Goal: Find contact information: Find contact information

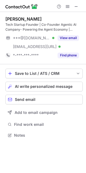
scroll to position [131, 86]
click at [15, 20] on div "Wayne G" at bounding box center [23, 18] width 36 height 5
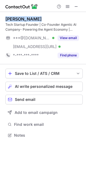
copy div "Wayne G"
click at [15, 20] on div "Wayne G" at bounding box center [23, 18] width 36 height 5
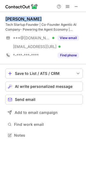
click at [15, 20] on div "Wayne G" at bounding box center [23, 18] width 36 height 5
click at [12, 17] on div "Wayne G" at bounding box center [23, 18] width 36 height 5
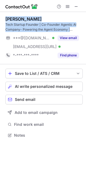
drag, startPoint x: 12, startPoint y: 17, endPoint x: 16, endPoint y: 25, distance: 9.0
click at [16, 25] on div "Wayne G Tech Startup Founder | Co-Founder Agentic AI Company- Powering the Agen…" at bounding box center [43, 24] width 77 height 16
click at [14, 21] on div "Wayne G" at bounding box center [23, 18] width 36 height 5
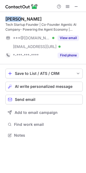
click at [14, 21] on div "Wayne G" at bounding box center [23, 18] width 36 height 5
drag, startPoint x: 14, startPoint y: 21, endPoint x: 14, endPoint y: 17, distance: 3.6
click at [16, 30] on div "Wayne G Tech Startup Founder | Co-Founder Agentic AI Company- Powering the Agen…" at bounding box center [43, 24] width 77 height 16
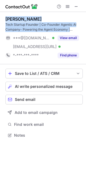
click at [14, 14] on div "Wayne G Tech Startup Founder | Co-Founder Agentic AI Company- Powering the Agen…" at bounding box center [43, 38] width 77 height 52
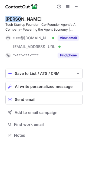
click at [14, 14] on div "Wayne G Tech Startup Founder | Co-Founder Agentic AI Company- Powering the Agen…" at bounding box center [43, 38] width 77 height 52
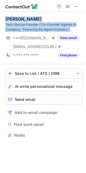
drag, startPoint x: 14, startPoint y: 14, endPoint x: 19, endPoint y: 28, distance: 15.3
click at [19, 30] on div "Wayne G Tech Startup Founder | Co-Founder Agentic AI Company- Powering the Agen…" at bounding box center [43, 38] width 77 height 52
click at [16, 20] on div "Wayne G" at bounding box center [23, 18] width 36 height 5
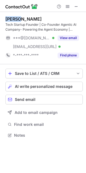
click at [16, 20] on div "Wayne G" at bounding box center [23, 18] width 36 height 5
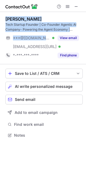
drag, startPoint x: 16, startPoint y: 20, endPoint x: 14, endPoint y: 17, distance: 3.5
click at [17, 36] on div "Wayne G Tech Startup Founder | Co-Founder Agentic AI Company- Powering the Agen…" at bounding box center [43, 37] width 77 height 43
click at [14, 14] on div "Wayne G Tech Startup Founder | Co-Founder Agentic AI Company- Powering the Agen…" at bounding box center [43, 38] width 77 height 52
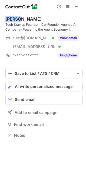
click at [14, 14] on div "Wayne G Tech Startup Founder | Co-Founder Agentic AI Company- Powering the Agen…" at bounding box center [43, 38] width 77 height 52
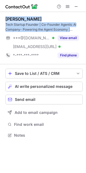
drag, startPoint x: 14, startPoint y: 14, endPoint x: 17, endPoint y: 29, distance: 15.3
click at [17, 29] on div "Wayne G Tech Startup Founder | Co-Founder Agentic AI Company- Powering the Agen…" at bounding box center [43, 38] width 77 height 52
click at [12, 22] on div "Wayne G Tech Startup Founder | Co-Founder Agentic AI Company- Powering the Agen…" at bounding box center [43, 24] width 77 height 16
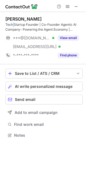
click at [12, 22] on div "Wayne G Tech Startup Founder | Co-Founder Agentic AI Company- Powering the Agen…" at bounding box center [43, 24] width 77 height 16
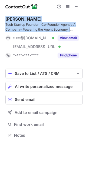
drag, startPoint x: 12, startPoint y: 22, endPoint x: 13, endPoint y: 16, distance: 6.0
click at [13, 16] on div "Wayne G Tech Startup Founder | Co-Founder Agentic AI Company- Powering the Agen…" at bounding box center [43, 38] width 77 height 52
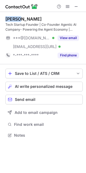
click at [13, 16] on div "Wayne G Tech Startup Founder | Co-Founder Agentic AI Company- Powering the Agen…" at bounding box center [43, 38] width 77 height 52
drag, startPoint x: 13, startPoint y: 16, endPoint x: 13, endPoint y: 21, distance: 5.1
click at [13, 21] on div "Wayne G Tech Startup Founder | Co-Founder Agentic AI Company- Powering the Agen…" at bounding box center [43, 38] width 77 height 52
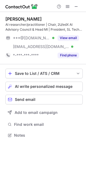
scroll to position [131, 86]
click at [11, 17] on div "Brian Charles" at bounding box center [23, 18] width 36 height 5
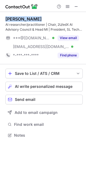
click at [11, 17] on div "Brian Charles" at bounding box center [23, 18] width 36 height 5
copy div "Brian Charles"
click at [11, 17] on div "Brian Charles" at bounding box center [23, 18] width 36 height 5
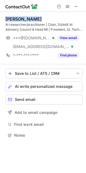
click at [11, 18] on div "Brian Charles" at bounding box center [23, 18] width 36 height 5
click at [21, 17] on div "Brian Charles" at bounding box center [23, 18] width 36 height 5
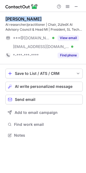
click at [21, 17] on div "Brian Charles" at bounding box center [23, 18] width 36 height 5
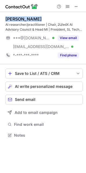
click at [21, 17] on div "Brian Charles" at bounding box center [23, 18] width 36 height 5
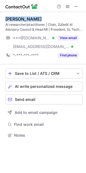
click at [21, 17] on div "Brian Charles" at bounding box center [23, 18] width 36 height 5
click at [13, 21] on div "Brian Charles" at bounding box center [23, 18] width 36 height 5
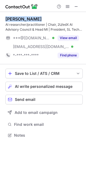
click at [13, 21] on div "Brian Charles" at bounding box center [23, 18] width 36 height 5
click at [16, 15] on div "Brian Charles AI researcher/practitioner | Chair, 2U/edX AI Advisory Council & …" at bounding box center [43, 38] width 77 height 52
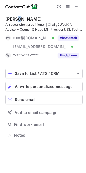
click at [16, 15] on div "Brian Charles AI researcher/practitioner | Chair, 2U/edX AI Advisory Council & …" at bounding box center [43, 38] width 77 height 52
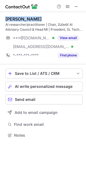
click at [16, 15] on div "Brian Charles AI researcher/practitioner | Chair, 2U/edX AI Advisory Council & …" at bounding box center [43, 38] width 77 height 52
click at [14, 19] on div "Brian Charles" at bounding box center [23, 18] width 36 height 5
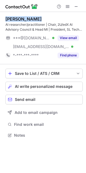
click at [14, 19] on div "Brian Charles" at bounding box center [23, 18] width 36 height 5
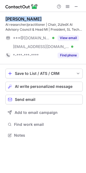
click at [14, 19] on div "Brian Charles" at bounding box center [23, 18] width 36 height 5
click at [28, 19] on div "Brian Charles" at bounding box center [23, 18] width 36 height 5
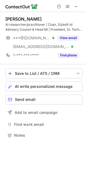
click at [17, 22] on div "AI researcher/practitioner | Chair, 2U/edX AI Advisory Council & Head MI | Pres…" at bounding box center [43, 27] width 77 height 10
click at [7, 16] on div "Brian Charles AI researcher/practitioner | Chair, 2U/edX AI Advisory Council & …" at bounding box center [43, 38] width 77 height 52
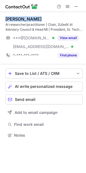
drag, startPoint x: 7, startPoint y: 16, endPoint x: 10, endPoint y: 17, distance: 3.1
click at [10, 17] on div "Brian Charles AI researcher/practitioner | Chair, 2U/edX AI Advisory Council & …" at bounding box center [43, 38] width 77 height 52
copy div "Brian Charles"
click at [15, 19] on div "Brian Charles" at bounding box center [23, 18] width 36 height 5
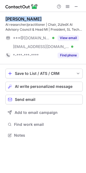
click at [15, 19] on div "Brian Charles" at bounding box center [23, 18] width 36 height 5
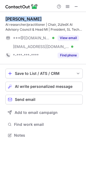
click at [15, 19] on div "Brian Charles" at bounding box center [23, 18] width 36 height 5
click at [14, 16] on div "Brian Charles" at bounding box center [23, 18] width 36 height 5
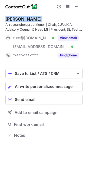
click at [14, 16] on div "Brian Charles" at bounding box center [23, 18] width 36 height 5
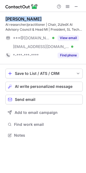
click at [14, 16] on div "Brian Charles" at bounding box center [23, 18] width 36 height 5
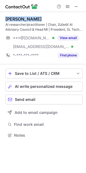
click at [14, 16] on div "Brian Charles" at bounding box center [23, 18] width 36 height 5
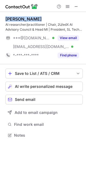
click at [14, 16] on div "Brian Charles" at bounding box center [23, 18] width 36 height 5
click at [26, 17] on div "Brian Charles" at bounding box center [23, 18] width 36 height 5
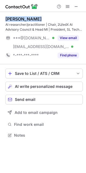
click at [26, 17] on div "Brian Charles" at bounding box center [23, 18] width 36 height 5
click at [24, 17] on div "Brian Charles" at bounding box center [23, 18] width 36 height 5
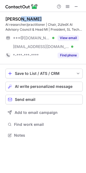
click at [24, 17] on div "Brian Charles" at bounding box center [23, 18] width 36 height 5
click at [10, 19] on div "Brian Charles" at bounding box center [23, 18] width 36 height 5
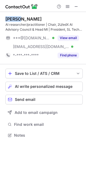
click at [10, 19] on div "Brian Charles" at bounding box center [23, 18] width 36 height 5
click at [15, 20] on div "Brian Charles" at bounding box center [23, 18] width 36 height 5
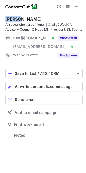
click at [15, 20] on div "Brian Charles" at bounding box center [23, 18] width 36 height 5
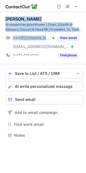
drag, startPoint x: 15, startPoint y: 20, endPoint x: 18, endPoint y: 32, distance: 12.8
click at [18, 32] on div "Brian Charles AI researcher/practitioner | Chair, 2U/edX AI Advisory Council & …" at bounding box center [43, 37] width 77 height 43
click at [16, 15] on div "Brian Charles AI researcher/practitioner | Chair, 2U/edX AI Advisory Council & …" at bounding box center [43, 38] width 77 height 52
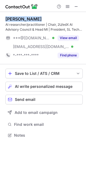
click at [16, 15] on div "Brian Charles AI researcher/practitioner | Chair, 2U/edX AI Advisory Council & …" at bounding box center [43, 38] width 77 height 52
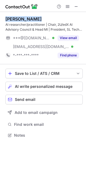
click at [16, 15] on div "Brian Charles AI researcher/practitioner | Chair, 2U/edX AI Advisory Council & …" at bounding box center [43, 38] width 77 height 52
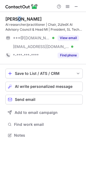
click at [16, 15] on div "Brian Charles AI researcher/practitioner | Chair, 2U/edX AI Advisory Council & …" at bounding box center [43, 38] width 77 height 52
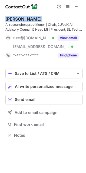
click at [16, 15] on div "Brian Charles AI researcher/practitioner | Chair, 2U/edX AI Advisory Council & …" at bounding box center [43, 38] width 77 height 52
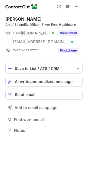
scroll to position [126, 86]
click at [13, 19] on div "[PERSON_NAME]" at bounding box center [23, 18] width 36 height 5
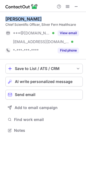
click at [13, 19] on div "[PERSON_NAME]" at bounding box center [23, 18] width 36 height 5
copy div "[PERSON_NAME]"
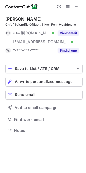
click at [15, 22] on div "[PERSON_NAME] Chief Scientific Officer, Silver Fern Healthcare" at bounding box center [43, 21] width 77 height 11
click at [16, 18] on div "[PERSON_NAME]" at bounding box center [23, 18] width 36 height 5
click at [16, 18] on div "Garry Welch" at bounding box center [23, 18] width 36 height 5
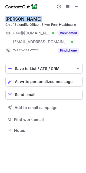
click at [16, 18] on div "Garry Welch" at bounding box center [23, 18] width 36 height 5
copy div "Garry Welch"
click at [14, 16] on div "Garry Welch" at bounding box center [23, 18] width 36 height 5
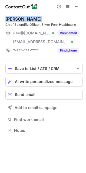
click at [14, 16] on div "Garry Welch" at bounding box center [23, 18] width 36 height 5
copy div "Garry Welch"
click at [14, 16] on div "Garry Welch" at bounding box center [23, 18] width 36 height 5
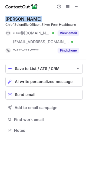
click at [14, 16] on div "Garry Welch" at bounding box center [23, 18] width 36 height 5
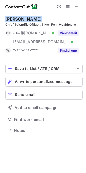
click at [14, 16] on div "Garry Welch" at bounding box center [23, 18] width 36 height 5
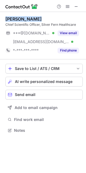
click at [14, 16] on div "Garry Welch" at bounding box center [23, 18] width 36 height 5
click at [14, 20] on div "Garry Welch" at bounding box center [23, 18] width 36 height 5
click at [22, 18] on div "Garry Welch" at bounding box center [23, 18] width 36 height 5
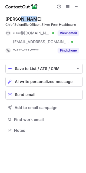
click at [22, 18] on div "Garry Welch" at bounding box center [23, 18] width 36 height 5
click at [22, 17] on div "Garry Welch" at bounding box center [23, 18] width 36 height 5
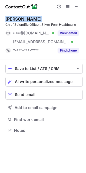
click at [22, 17] on div "Garry Welch" at bounding box center [23, 18] width 36 height 5
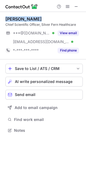
click at [22, 17] on div "Garry Welch" at bounding box center [23, 18] width 36 height 5
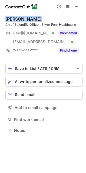
click at [22, 17] on div "Garry Welch" at bounding box center [23, 18] width 36 height 5
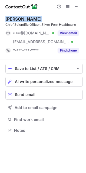
click at [22, 17] on div "Garry Welch" at bounding box center [23, 18] width 36 height 5
click at [12, 16] on div "Garry Welch" at bounding box center [23, 18] width 36 height 5
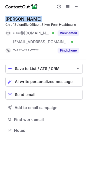
click at [12, 16] on div "Garry Welch" at bounding box center [23, 18] width 36 height 5
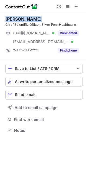
click at [12, 16] on div "Garry Welch" at bounding box center [23, 18] width 36 height 5
click at [13, 18] on div "Garry Welch" at bounding box center [23, 18] width 36 height 5
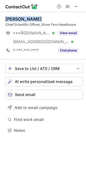
click at [13, 18] on div "Garry Welch" at bounding box center [23, 18] width 36 height 5
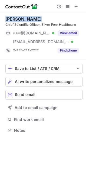
click at [13, 18] on div "Garry Welch" at bounding box center [23, 18] width 36 height 5
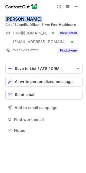
click at [13, 18] on div "Garry Welch" at bounding box center [23, 18] width 36 height 5
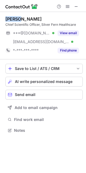
click at [13, 18] on div "Garry Welch" at bounding box center [23, 18] width 36 height 5
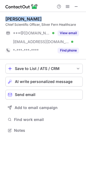
click at [11, 18] on div "Garry Welch" at bounding box center [23, 18] width 36 height 5
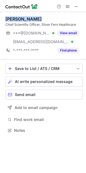
click at [11, 18] on div "Garry Welch" at bounding box center [23, 18] width 36 height 5
click at [22, 17] on div "Garry Welch" at bounding box center [23, 18] width 36 height 5
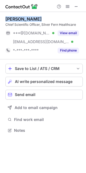
click at [22, 17] on div "Garry Welch" at bounding box center [23, 18] width 36 height 5
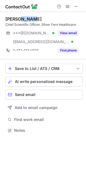
click at [22, 17] on div "Garry Welch" at bounding box center [23, 18] width 36 height 5
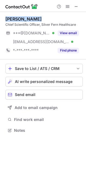
click at [22, 17] on div "Garry Welch" at bounding box center [23, 18] width 36 height 5
click at [19, 20] on div "Garry Welch" at bounding box center [23, 18] width 36 height 5
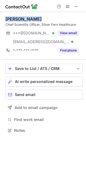
click at [19, 20] on div "Garry Welch" at bounding box center [23, 18] width 36 height 5
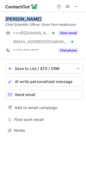
click at [19, 20] on div "Garry Welch" at bounding box center [23, 18] width 36 height 5
click at [23, 15] on div "Garry Welch Chief Scientific Officer, Silver Fern Healthcare ***@yahoo.com Veri…" at bounding box center [43, 35] width 77 height 47
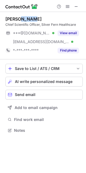
click at [23, 15] on div "Garry Welch Chief Scientific Officer, Silver Fern Healthcare ***@yahoo.com Veri…" at bounding box center [43, 35] width 77 height 47
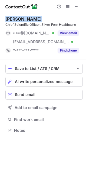
click at [23, 15] on div "Garry Welch Chief Scientific Officer, Silver Fern Healthcare ***@yahoo.com Veri…" at bounding box center [43, 35] width 77 height 47
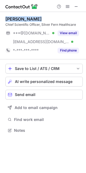
click at [23, 15] on div "Garry Welch Chief Scientific Officer, Silver Fern Healthcare ***@yahoo.com Veri…" at bounding box center [43, 35] width 77 height 47
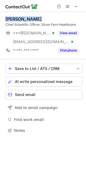
click at [23, 15] on div "Garry Welch Chief Scientific Officer, Silver Fern Healthcare ***@yahoo.com Veri…" at bounding box center [43, 35] width 77 height 47
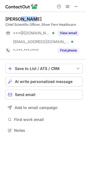
click at [23, 15] on div "Garry Welch Chief Scientific Officer, Silver Fern Healthcare ***@yahoo.com Veri…" at bounding box center [43, 35] width 77 height 47
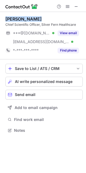
click at [23, 15] on div "Garry Welch Chief Scientific Officer, Silver Fern Healthcare ***@yahoo.com Veri…" at bounding box center [43, 35] width 77 height 47
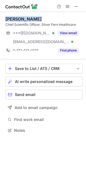
click at [23, 15] on div "Garry Welch Chief Scientific Officer, Silver Fern Healthcare ***@yahoo.com Veri…" at bounding box center [43, 35] width 77 height 47
click at [15, 15] on div "Garry Welch Chief Scientific Officer, Silver Fern Healthcare ***@yahoo.com Veri…" at bounding box center [43, 35] width 77 height 47
click at [14, 17] on div "Garry Welch" at bounding box center [23, 18] width 36 height 5
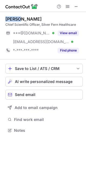
click at [14, 17] on div "Garry Welch" at bounding box center [23, 18] width 36 height 5
click at [14, 18] on div "Garry Welch" at bounding box center [23, 18] width 36 height 5
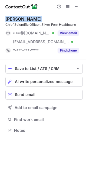
click at [14, 18] on div "Garry Welch" at bounding box center [23, 18] width 36 height 5
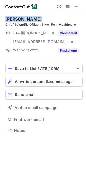
click at [14, 18] on div "Garry Welch" at bounding box center [23, 18] width 36 height 5
click at [23, 20] on div "Garry Welch" at bounding box center [23, 18] width 36 height 5
click at [12, 19] on div "Garry Welch" at bounding box center [23, 18] width 36 height 5
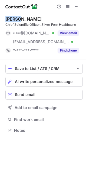
click at [12, 19] on div "Garry Welch" at bounding box center [23, 18] width 36 height 5
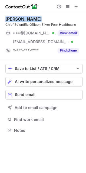
click at [12, 19] on div "Garry Welch" at bounding box center [23, 18] width 36 height 5
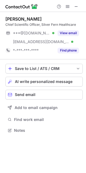
click at [20, 22] on div "Chief Scientific Officer, Silver Fern Healthcare" at bounding box center [43, 24] width 77 height 5
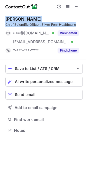
drag, startPoint x: 20, startPoint y: 22, endPoint x: 18, endPoint y: 18, distance: 4.2
click at [18, 18] on div "Garry Welch Chief Scientific Officer, Silver Fern Healthcare" at bounding box center [43, 21] width 77 height 11
copy div "Garry Welch Chief Scientific Officer, Silver Fern Healthcare"
click at [18, 18] on div "Garry Welch" at bounding box center [23, 18] width 36 height 5
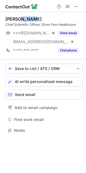
click at [18, 18] on div "Garry Welch" at bounding box center [23, 18] width 36 height 5
click at [18, 19] on div "Garry Welch" at bounding box center [23, 18] width 36 height 5
click at [14, 13] on div "Garry Welch Chief Scientific Officer, Silver Fern Healthcare ***@yahoo.com Veri…" at bounding box center [43, 35] width 77 height 47
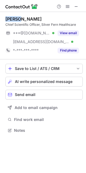
click at [14, 13] on div "Garry Welch Chief Scientific Officer, Silver Fern Healthcare ***@yahoo.com Veri…" at bounding box center [43, 35] width 77 height 47
click at [9, 15] on div "Garry Welch Chief Scientific Officer, Silver Fern Healthcare ***@yahoo.com Veri…" at bounding box center [43, 35] width 77 height 47
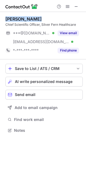
click at [10, 15] on div "Garry Welch Chief Scientific Officer, Silver Fern Healthcare ***@yahoo.com Veri…" at bounding box center [43, 35] width 77 height 47
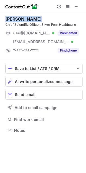
click at [10, 15] on div "Garry Welch Chief Scientific Officer, Silver Fern Healthcare ***@yahoo.com Veri…" at bounding box center [43, 35] width 77 height 47
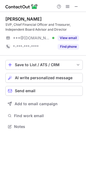
scroll to position [123, 86]
click at [10, 19] on div "[PERSON_NAME]" at bounding box center [23, 18] width 36 height 5
click at [10, 19] on div "Mary Beth Cardin" at bounding box center [23, 18] width 36 height 5
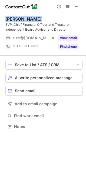
click at [10, 19] on div "Mary Beth Cardin" at bounding box center [23, 18] width 36 height 5
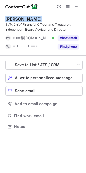
copy div "Mary Beth Cardin"
click at [10, 19] on div "Mary Beth Cardin" at bounding box center [23, 18] width 36 height 5
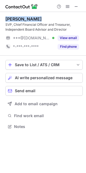
click at [10, 19] on div "Mary Beth Cardin" at bounding box center [23, 18] width 36 height 5
copy div "Mary Beth Cardin"
click at [10, 19] on div "Mary Beth Cardin" at bounding box center [23, 18] width 36 height 5
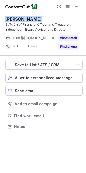
click at [10, 19] on div "Mary Beth Cardin" at bounding box center [23, 18] width 36 height 5
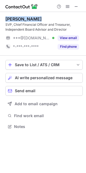
click at [10, 19] on div "Mary Beth Cardin" at bounding box center [23, 18] width 36 height 5
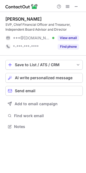
click at [18, 22] on div "SVP, Chief Financial Officer and Treasurer, Independent Board Advisor and Direc…" at bounding box center [43, 27] width 77 height 10
click at [18, 17] on div "Mary Beth Cardin" at bounding box center [23, 18] width 36 height 5
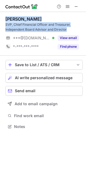
drag, startPoint x: 18, startPoint y: 17, endPoint x: 20, endPoint y: 26, distance: 8.9
click at [20, 26] on div "Mary Beth Cardin SVP, Chief Financial Officer and Treasurer, Independent Board …" at bounding box center [43, 24] width 77 height 16
copy div "Mary Beth Cardin SVP, Chief Financial Officer and Treasurer, Independent Board …"
click at [18, 21] on div "Mary Beth Cardin" at bounding box center [23, 18] width 36 height 5
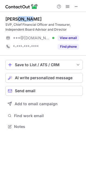
click at [18, 21] on div "Mary Beth Cardin" at bounding box center [23, 18] width 36 height 5
click at [19, 20] on div "Mary Beth Cardin" at bounding box center [23, 18] width 36 height 5
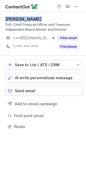
click at [19, 20] on div "Mary Beth Cardin" at bounding box center [23, 18] width 36 height 5
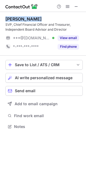
click at [19, 20] on div "Mary Beth Cardin" at bounding box center [23, 18] width 36 height 5
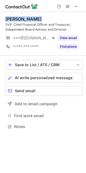
click at [19, 20] on div "Mary Beth Cardin" at bounding box center [23, 18] width 36 height 5
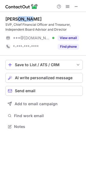
click at [19, 20] on div "Mary Beth Cardin" at bounding box center [23, 18] width 36 height 5
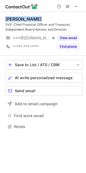
click at [19, 20] on div "Mary Beth Cardin" at bounding box center [23, 18] width 36 height 5
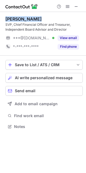
click at [19, 20] on div "Mary Beth Cardin" at bounding box center [23, 18] width 36 height 5
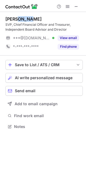
click at [19, 20] on div "Mary Beth Cardin" at bounding box center [23, 18] width 36 height 5
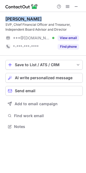
click at [19, 20] on div "Mary Beth Cardin" at bounding box center [23, 18] width 36 height 5
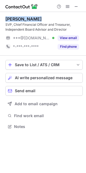
click at [19, 20] on div "Mary Beth Cardin" at bounding box center [23, 18] width 36 height 5
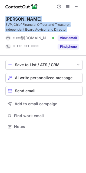
drag, startPoint x: 19, startPoint y: 20, endPoint x: 19, endPoint y: 24, distance: 3.8
click at [19, 24] on div "Mary Beth Cardin SVP, Chief Financial Officer and Treasurer, Independent Board …" at bounding box center [43, 24] width 77 height 16
click at [7, 15] on div "Mary Beth Cardin SVP, Chief Financial Officer and Treasurer, Independent Board …" at bounding box center [43, 34] width 77 height 44
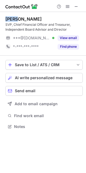
click at [7, 15] on div "Mary Beth Cardin SVP, Chief Financial Officer and Treasurer, Independent Board …" at bounding box center [43, 34] width 77 height 44
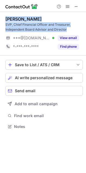
drag, startPoint x: 7, startPoint y: 15, endPoint x: 16, endPoint y: 29, distance: 16.2
click at [16, 29] on div "Mary Beth Cardin SVP, Chief Financial Officer and Treasurer, Independent Board …" at bounding box center [43, 34] width 77 height 44
click at [17, 18] on div "Mary Beth Cardin" at bounding box center [23, 18] width 36 height 5
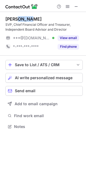
click at [17, 18] on div "Mary Beth Cardin" at bounding box center [23, 18] width 36 height 5
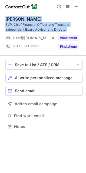
drag, startPoint x: 17, startPoint y: 18, endPoint x: 18, endPoint y: 27, distance: 9.0
click at [18, 27] on div "Mary Beth Cardin SVP, Chief Financial Officer and Treasurer, Independent Board …" at bounding box center [43, 24] width 77 height 16
click at [15, 14] on div "Mary Beth Cardin SVP, Chief Financial Officer and Treasurer, Independent Board …" at bounding box center [43, 34] width 77 height 44
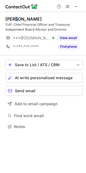
click at [15, 14] on div "Mary Beth Cardin SVP, Chief Financial Officer and Treasurer, Independent Board …" at bounding box center [43, 34] width 77 height 44
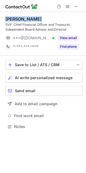
click at [15, 14] on div "Mary Beth Cardin SVP, Chief Financial Officer and Treasurer, Independent Board …" at bounding box center [43, 34] width 77 height 44
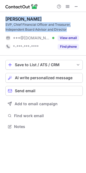
drag, startPoint x: 15, startPoint y: 14, endPoint x: 15, endPoint y: 18, distance: 3.3
click at [18, 24] on div "Mary Beth Cardin SVP, Chief Financial Officer and Treasurer, Independent Board …" at bounding box center [43, 34] width 77 height 44
click at [13, 9] on img at bounding box center [21, 6] width 32 height 6
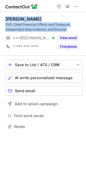
drag, startPoint x: 13, startPoint y: 9, endPoint x: 14, endPoint y: 14, distance: 5.6
click at [14, 15] on div "Mary Beth Cardin SVP, Chief Financial Officer and Treasurer, Independent Board …" at bounding box center [43, 86] width 86 height 173
click at [19, 16] on div "Mary Beth Cardin" at bounding box center [23, 18] width 36 height 5
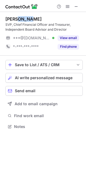
click at [19, 16] on div "Mary Beth Cardin" at bounding box center [23, 18] width 36 height 5
drag, startPoint x: 19, startPoint y: 16, endPoint x: 19, endPoint y: 21, distance: 4.9
click at [19, 23] on div "Mary Beth Cardin SVP, Chief Financial Officer and Treasurer, Independent Board …" at bounding box center [43, 24] width 77 height 16
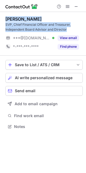
click at [19, 13] on div "Mary Beth Cardin SVP, Chief Financial Officer and Treasurer, Independent Board …" at bounding box center [43, 34] width 77 height 44
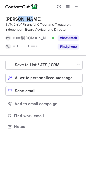
click at [19, 13] on div "Mary Beth Cardin SVP, Chief Financial Officer and Treasurer, Independent Board …" at bounding box center [43, 34] width 77 height 44
click at [19, 10] on div at bounding box center [43, 6] width 86 height 12
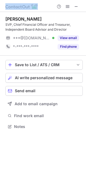
click at [19, 10] on div at bounding box center [43, 6] width 86 height 12
click at [19, 8] on img at bounding box center [21, 6] width 32 height 6
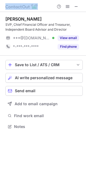
click at [19, 8] on img at bounding box center [21, 6] width 32 height 6
click at [19, 10] on div at bounding box center [43, 6] width 86 height 12
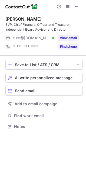
click at [14, 20] on div "Mary Beth Cardin" at bounding box center [23, 18] width 36 height 5
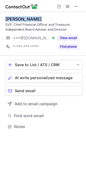
click at [14, 20] on div "Mary Beth Cardin" at bounding box center [23, 18] width 36 height 5
copy div "Mary Beth Cardin"
click at [14, 20] on div "Mary Beth Cardin" at bounding box center [23, 18] width 36 height 5
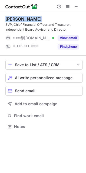
click at [14, 20] on div "Mary Beth Cardin" at bounding box center [23, 18] width 36 height 5
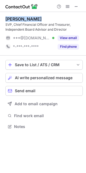
click at [14, 20] on div "Mary Beth Cardin" at bounding box center [23, 18] width 36 height 5
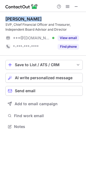
click at [14, 20] on div "Mary Beth Cardin" at bounding box center [23, 18] width 36 height 5
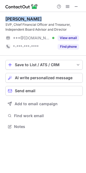
click at [14, 21] on div "Mary Beth Cardin" at bounding box center [23, 18] width 36 height 5
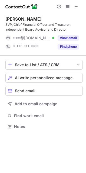
click at [19, 17] on div "Mary Beth Cardin" at bounding box center [23, 18] width 36 height 5
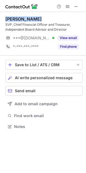
click at [19, 17] on div "Mary Beth Cardin" at bounding box center [23, 18] width 36 height 5
copy div "Mary Beth Cardin"
click at [19, 17] on div "Mary Beth Cardin" at bounding box center [23, 18] width 36 height 5
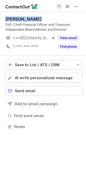
click at [21, 21] on div "Mary Beth Cardin" at bounding box center [23, 18] width 36 height 5
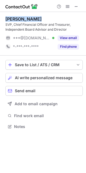
click at [21, 21] on div "Mary Beth Cardin" at bounding box center [23, 18] width 36 height 5
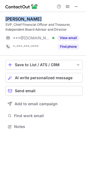
click at [21, 21] on div "Mary Beth Cardin" at bounding box center [23, 18] width 36 height 5
click at [12, 17] on div "Mary Beth Cardin" at bounding box center [23, 18] width 36 height 5
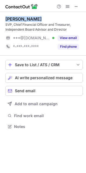
click at [12, 17] on div "Mary Beth Cardin" at bounding box center [23, 18] width 36 height 5
click at [27, 19] on div "Mary Beth Cardin" at bounding box center [23, 18] width 36 height 5
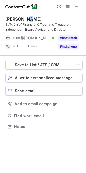
click at [27, 19] on div "Mary Beth Cardin" at bounding box center [23, 18] width 36 height 5
click at [30, 14] on div "Mary Beth Cardin SVP, Chief Financial Officer and Treasurer, Independent Board …" at bounding box center [43, 34] width 77 height 44
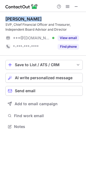
click at [30, 14] on div "Mary Beth Cardin SVP, Chief Financial Officer and Treasurer, Independent Board …" at bounding box center [43, 34] width 77 height 44
copy div "Mary Beth Cardin"
click at [30, 14] on div "Mary Beth Cardin SVP, Chief Financial Officer and Treasurer, Independent Board …" at bounding box center [43, 34] width 77 height 44
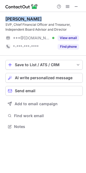
click at [30, 14] on div "Mary Beth Cardin SVP, Chief Financial Officer and Treasurer, Independent Board …" at bounding box center [43, 34] width 77 height 44
click at [27, 16] on div "Mary Beth Cardin" at bounding box center [23, 18] width 36 height 5
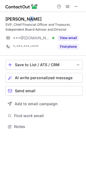
click at [27, 16] on div "Mary Beth Cardin" at bounding box center [23, 18] width 36 height 5
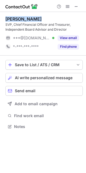
click at [27, 16] on div "Mary Beth Cardin" at bounding box center [23, 18] width 36 height 5
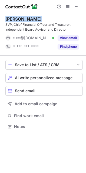
click at [27, 16] on div "Mary Beth Cardin" at bounding box center [23, 18] width 36 height 5
click at [19, 19] on div "Mary Beth Cardin" at bounding box center [23, 18] width 36 height 5
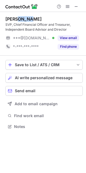
click at [19, 19] on div "Mary Beth Cardin" at bounding box center [23, 18] width 36 height 5
click at [16, 15] on div "Mary Beth Cardin SVP, Chief Financial Officer and Treasurer, Independent Board …" at bounding box center [43, 34] width 77 height 44
click at [13, 15] on div "Mary Beth Cardin SVP, Chief Financial Officer and Treasurer, Independent Board …" at bounding box center [43, 34] width 77 height 44
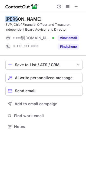
click at [13, 15] on div "Mary Beth Cardin SVP, Chief Financial Officer and Treasurer, Independent Board …" at bounding box center [43, 34] width 77 height 44
copy div "Mary"
click at [13, 15] on div "Mary Beth Cardin SVP, Chief Financial Officer and Treasurer, Independent Board …" at bounding box center [43, 34] width 77 height 44
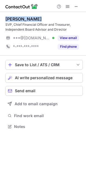
copy div "Mary Beth Cardin"
click at [13, 15] on div "Mary Beth Cardin SVP, Chief Financial Officer and Treasurer, Independent Board …" at bounding box center [43, 34] width 77 height 44
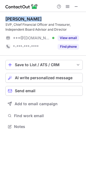
click at [13, 15] on div "Mary Beth Cardin SVP, Chief Financial Officer and Treasurer, Independent Board …" at bounding box center [43, 34] width 77 height 44
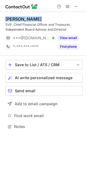
click at [13, 15] on div "Mary Beth Cardin SVP, Chief Financial Officer and Treasurer, Independent Board …" at bounding box center [43, 34] width 77 height 44
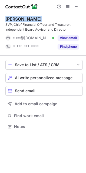
click at [13, 15] on div "Mary Beth Cardin SVP, Chief Financial Officer and Treasurer, Independent Board …" at bounding box center [43, 34] width 77 height 44
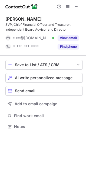
click at [10, 22] on div "Mary Beth Cardin SVP, Chief Financial Officer and Treasurer, Independent Board …" at bounding box center [43, 24] width 77 height 16
click at [15, 18] on div "Mary Beth Cardin" at bounding box center [23, 18] width 36 height 5
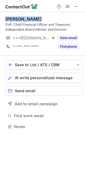
click at [15, 18] on div "Mary Beth Cardin" at bounding box center [23, 18] width 36 height 5
copy div "Mary Beth Cardin"
click at [15, 18] on div "Mary Beth Cardin" at bounding box center [23, 18] width 36 height 5
click at [15, 19] on div "Mary Beth Cardin" at bounding box center [23, 18] width 36 height 5
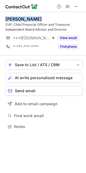
click at [14, 19] on div "Mary Beth Cardin" at bounding box center [23, 18] width 36 height 5
click at [15, 17] on div "Mary Beth Cardin" at bounding box center [23, 18] width 36 height 5
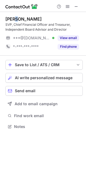
click at [15, 17] on div "Mary Beth Cardin" at bounding box center [23, 18] width 36 height 5
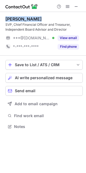
click at [15, 17] on div "Mary Beth Cardin" at bounding box center [23, 18] width 36 height 5
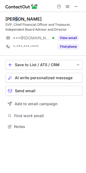
click at [15, 17] on div "Mary Beth Cardin" at bounding box center [23, 18] width 36 height 5
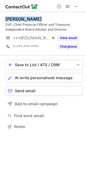
click at [15, 17] on div "Mary Beth Cardin" at bounding box center [23, 18] width 36 height 5
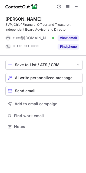
click at [9, 22] on div "Mary Beth Cardin SVP, Chief Financial Officer and Treasurer, Independent Board …" at bounding box center [43, 24] width 77 height 16
click at [12, 19] on div "Mary Beth Cardin" at bounding box center [23, 18] width 36 height 5
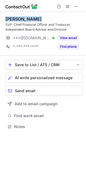
click at [12, 19] on div "Mary Beth Cardin" at bounding box center [23, 18] width 36 height 5
copy div "Mary Beth Cardin"
click at [13, 21] on div "Mary Beth Cardin" at bounding box center [23, 18] width 36 height 5
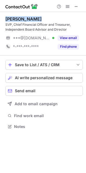
click at [13, 21] on div "Mary Beth Cardin" at bounding box center [23, 18] width 36 height 5
click at [17, 15] on div "Mary Beth Cardin SVP, Chief Financial Officer and Treasurer, Independent Board …" at bounding box center [43, 34] width 77 height 44
click at [16, 15] on div "Mary Beth Cardin SVP, Chief Financial Officer and Treasurer, Independent Board …" at bounding box center [43, 34] width 77 height 44
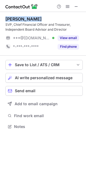
click at [16, 15] on div "Mary Beth Cardin SVP, Chief Financial Officer and Treasurer, Independent Board …" at bounding box center [43, 34] width 77 height 44
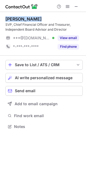
click at [16, 15] on div "Mary Beth Cardin SVP, Chief Financial Officer and Treasurer, Independent Board …" at bounding box center [43, 34] width 77 height 44
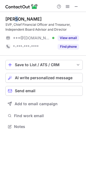
click at [16, 15] on div "Mary Beth Cardin SVP, Chief Financial Officer and Treasurer, Independent Board …" at bounding box center [43, 34] width 77 height 44
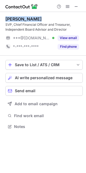
click at [16, 15] on div "Mary Beth Cardin SVP, Chief Financial Officer and Treasurer, Independent Board …" at bounding box center [43, 34] width 77 height 44
click at [13, 16] on div "Mary Beth Cardin SVP, Chief Financial Officer and Treasurer, Independent Board …" at bounding box center [43, 34] width 77 height 44
click at [13, 16] on div "Mary Beth Cardin" at bounding box center [23, 18] width 36 height 5
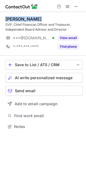
click at [13, 16] on div "Mary Beth Cardin" at bounding box center [23, 18] width 36 height 5
click at [20, 18] on div "Mary Beth Cardin" at bounding box center [23, 18] width 36 height 5
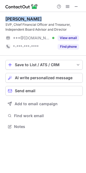
click at [14, 21] on div "Mary Beth Cardin" at bounding box center [23, 18] width 36 height 5
click at [15, 19] on div "Mary Beth Cardin" at bounding box center [23, 18] width 36 height 5
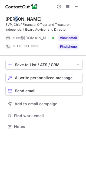
click at [15, 19] on div "Mary Beth Cardin" at bounding box center [23, 18] width 36 height 5
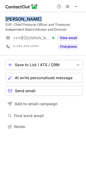
click at [15, 19] on div "Mary Beth Cardin" at bounding box center [23, 18] width 36 height 5
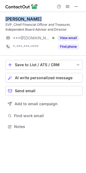
click at [15, 19] on div "Mary Beth Cardin" at bounding box center [23, 18] width 36 height 5
click at [34, 16] on div "Mary Beth Cardin" at bounding box center [23, 18] width 36 height 5
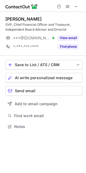
click at [34, 16] on div "Mary Beth Cardin" at bounding box center [23, 18] width 36 height 5
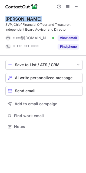
click at [34, 16] on div "Mary Beth Cardin" at bounding box center [23, 18] width 36 height 5
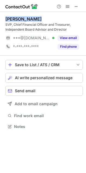
click at [34, 16] on div "Mary Beth Cardin" at bounding box center [23, 18] width 36 height 5
click at [32, 17] on div "Mary Beth Cardin" at bounding box center [23, 18] width 36 height 5
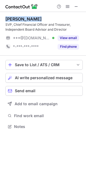
click at [32, 17] on div "Mary Beth Cardin" at bounding box center [23, 18] width 36 height 5
click at [34, 21] on div "Mary Beth Cardin" at bounding box center [23, 18] width 36 height 5
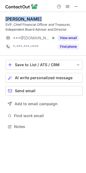
click at [34, 21] on div "Mary Beth Cardin" at bounding box center [23, 18] width 36 height 5
click at [33, 21] on div "Mary Beth Cardin" at bounding box center [23, 18] width 36 height 5
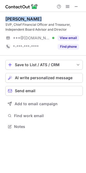
click at [33, 20] on div "Mary Beth Cardin" at bounding box center [23, 18] width 36 height 5
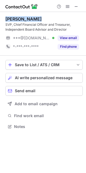
click at [33, 20] on div "Mary Beth Cardin" at bounding box center [23, 18] width 36 height 5
click at [24, 19] on div "Mary Beth Cardin" at bounding box center [23, 18] width 36 height 5
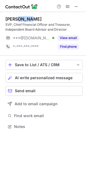
click at [24, 19] on div "Mary Beth Cardin" at bounding box center [23, 18] width 36 height 5
click at [23, 18] on div "Mary Beth Cardin" at bounding box center [23, 18] width 36 height 5
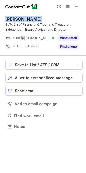
click at [12, 15] on div "Mary Beth Cardin SVP, Chief Financial Officer and Treasurer, Independent Board …" at bounding box center [43, 34] width 77 height 44
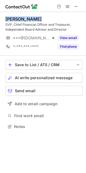
click at [12, 15] on div "Mary Beth Cardin SVP, Chief Financial Officer and Treasurer, Independent Board …" at bounding box center [43, 34] width 77 height 44
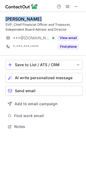
click at [12, 15] on div "Mary Beth Cardin SVP, Chief Financial Officer and Treasurer, Independent Board …" at bounding box center [43, 34] width 77 height 44
click at [8, 17] on div "Mary Beth Cardin" at bounding box center [23, 18] width 36 height 5
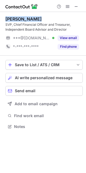
click at [8, 17] on div "Mary Beth Cardin" at bounding box center [23, 18] width 36 height 5
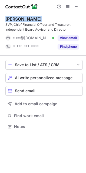
click at [8, 17] on div "Mary Beth Cardin" at bounding box center [23, 18] width 36 height 5
click at [25, 16] on div "Mary Beth Cardin" at bounding box center [23, 18] width 36 height 5
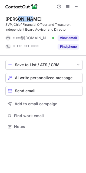
click at [25, 16] on div "Mary Beth Cardin" at bounding box center [23, 18] width 36 height 5
click at [24, 16] on div "Mary Beth Cardin SVP, Chief Financial Officer and Treasurer, Independent Board …" at bounding box center [43, 34] width 77 height 44
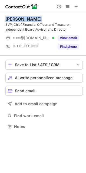
click at [24, 16] on div "Mary Beth Cardin SVP, Chief Financial Officer and Treasurer, Independent Board …" at bounding box center [43, 34] width 77 height 44
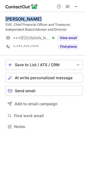
click at [24, 16] on div "Mary Beth Cardin SVP, Chief Financial Officer and Treasurer, Independent Board …" at bounding box center [43, 34] width 77 height 44
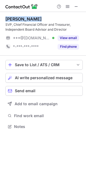
click at [24, 16] on div "Mary Beth Cardin SVP, Chief Financial Officer and Treasurer, Independent Board …" at bounding box center [43, 34] width 77 height 44
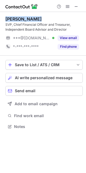
click at [24, 16] on div "Mary Beth Cardin SVP, Chief Financial Officer and Treasurer, Independent Board …" at bounding box center [43, 34] width 77 height 44
click at [29, 18] on div "Mary Beth Cardin" at bounding box center [23, 18] width 36 height 5
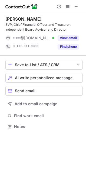
click at [29, 18] on div "Mary Beth Cardin" at bounding box center [23, 18] width 36 height 5
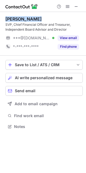
click at [29, 18] on div "Mary Beth Cardin" at bounding box center [23, 18] width 36 height 5
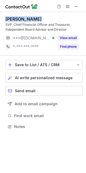
click at [29, 18] on div "Mary Beth Cardin" at bounding box center [23, 18] width 36 height 5
click at [22, 19] on div "Mary Beth Cardin" at bounding box center [23, 18] width 36 height 5
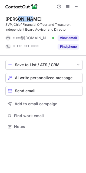
click at [22, 19] on div "Mary Beth Cardin" at bounding box center [23, 18] width 36 height 5
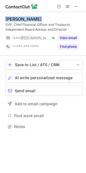
click at [22, 19] on div "Mary Beth Cardin" at bounding box center [23, 18] width 36 height 5
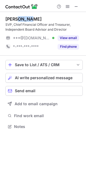
click at [22, 19] on div "Mary Beth Cardin" at bounding box center [23, 18] width 36 height 5
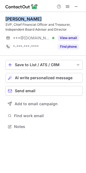
click at [13, 18] on div "Mary Beth Cardin" at bounding box center [23, 18] width 36 height 5
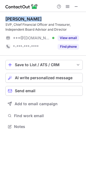
click at [13, 18] on div "Mary Beth Cardin" at bounding box center [23, 18] width 36 height 5
click at [12, 18] on div "Mary Beth Cardin" at bounding box center [23, 18] width 36 height 5
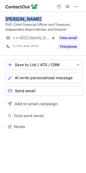
click at [12, 18] on div "Mary Beth Cardin" at bounding box center [23, 18] width 36 height 5
click at [26, 19] on div "Mary Beth Cardin" at bounding box center [23, 18] width 36 height 5
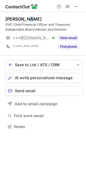
click at [26, 19] on div "Mary Beth Cardin" at bounding box center [23, 18] width 36 height 5
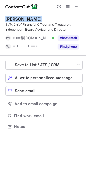
click at [26, 19] on div "Mary Beth Cardin" at bounding box center [23, 18] width 36 height 5
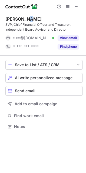
click at [26, 19] on div "Mary Beth Cardin" at bounding box center [23, 18] width 36 height 5
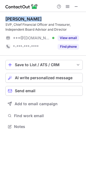
click at [26, 19] on div "Mary Beth Cardin" at bounding box center [23, 18] width 36 height 5
click at [22, 21] on div "Mary Beth Cardin" at bounding box center [23, 18] width 36 height 5
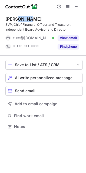
click at [22, 21] on div "Mary Beth Cardin" at bounding box center [23, 18] width 36 height 5
click at [24, 16] on div "Mary Beth Cardin SVP, Chief Financial Officer and Treasurer, Independent Board …" at bounding box center [43, 34] width 77 height 44
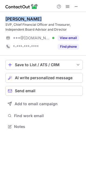
click at [24, 16] on div "Mary Beth Cardin SVP, Chief Financial Officer and Treasurer, Independent Board …" at bounding box center [43, 34] width 77 height 44
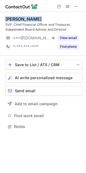
click at [24, 16] on div "Mary Beth Cardin SVP, Chief Financial Officer and Treasurer, Independent Board …" at bounding box center [43, 34] width 77 height 44
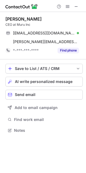
scroll to position [126, 86]
